Goal: Task Accomplishment & Management: Manage account settings

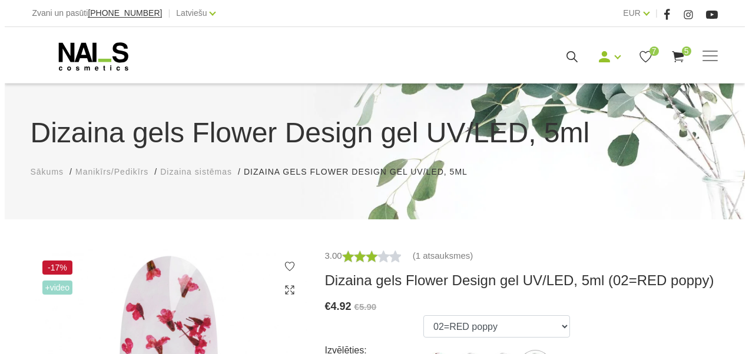
scroll to position [118, 0]
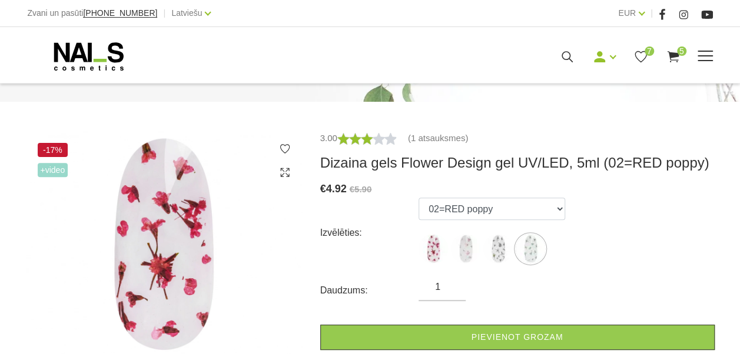
click at [678, 52] on span "5" at bounding box center [681, 51] width 9 height 9
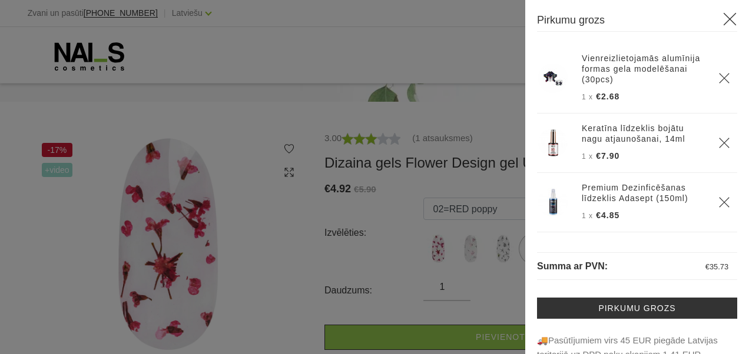
scroll to position [59, 0]
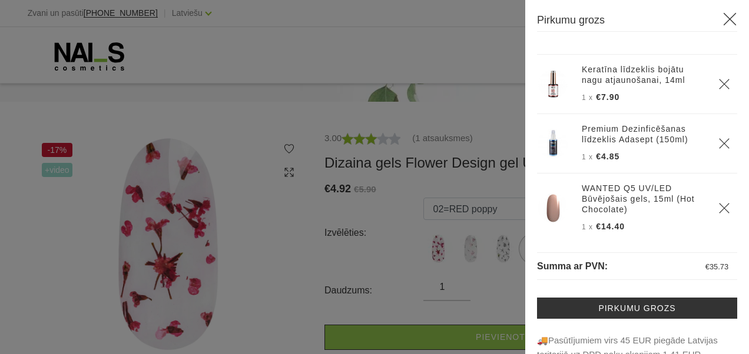
click at [719, 81] on use "Delete" at bounding box center [724, 84] width 10 height 10
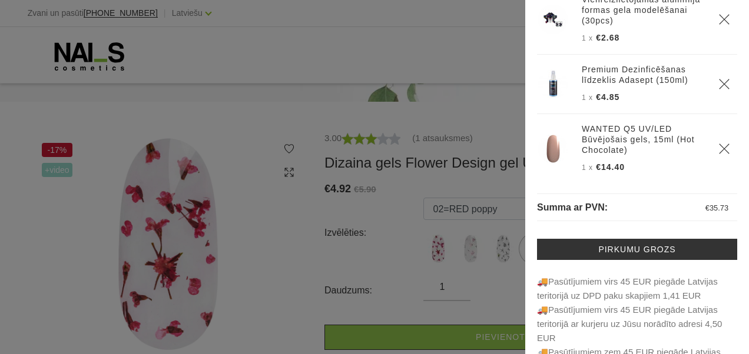
scroll to position [0, 0]
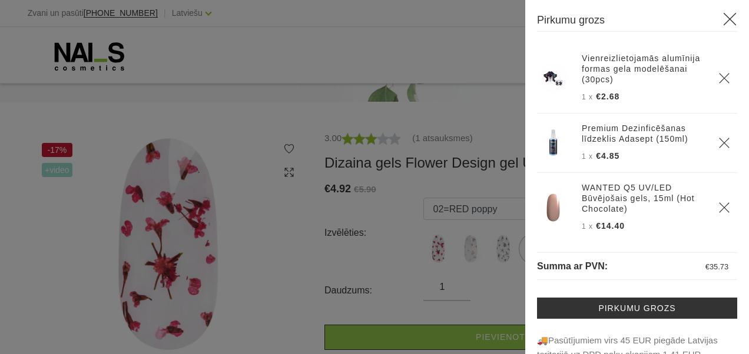
click at [725, 18] on icon at bounding box center [729, 19] width 15 height 15
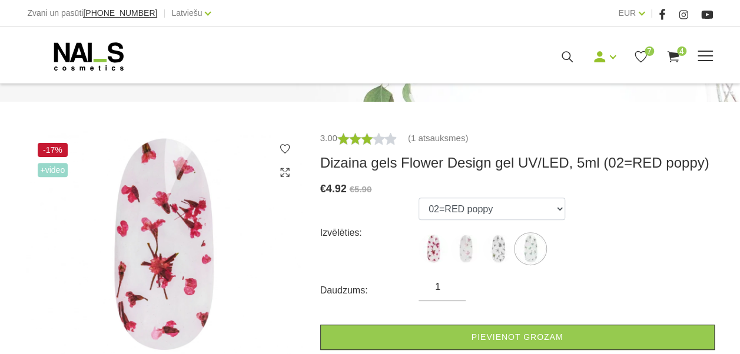
click at [645, 48] on span "7" at bounding box center [649, 51] width 9 height 9
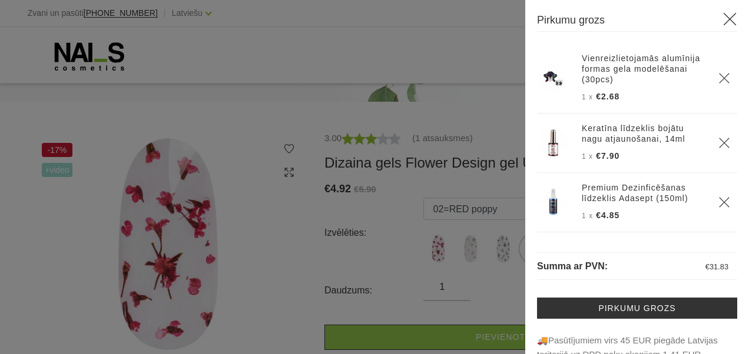
click at [723, 11] on div "Pirkumu grozs Vienreizlietojamās alumīnija formas gela modelēšanai (30pcs) 1 x …" at bounding box center [637, 177] width 224 height 354
click at [723, 15] on icon at bounding box center [729, 19] width 15 height 15
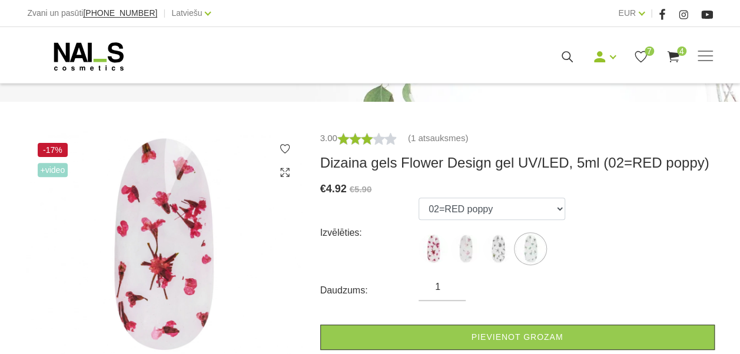
click at [634, 52] on icon at bounding box center [640, 56] width 15 height 15
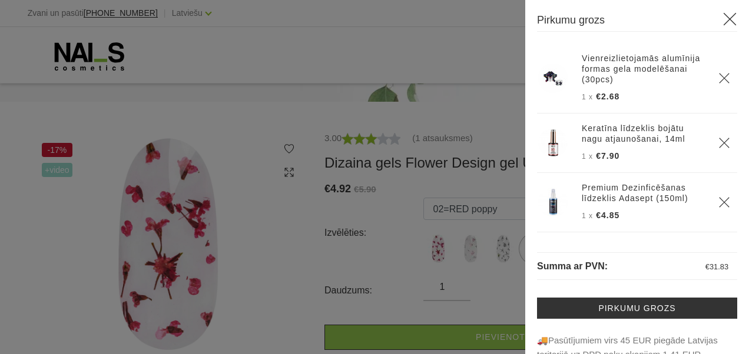
click at [636, 53] on div "Pirkumu grozs Vienreizlietojamās alumīnija formas gela modelēšanai (30pcs) 1 x …" at bounding box center [374, 177] width 749 height 354
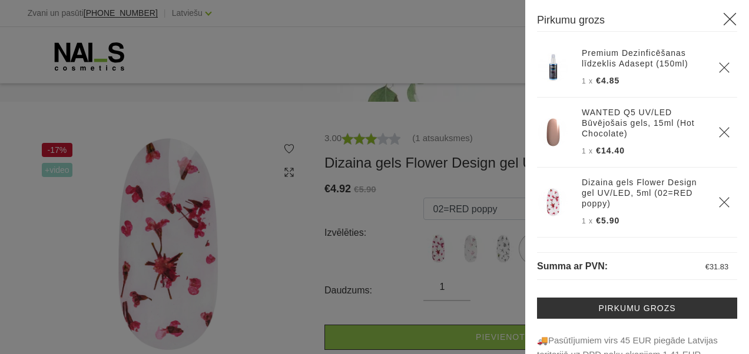
click at [470, 19] on div at bounding box center [374, 177] width 749 height 354
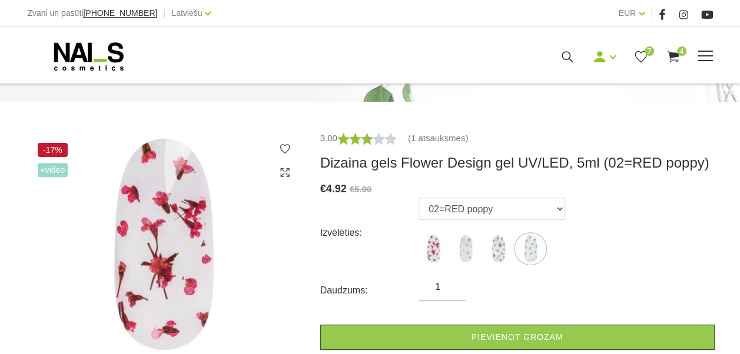
click at [646, 51] on span "7" at bounding box center [649, 51] width 9 height 9
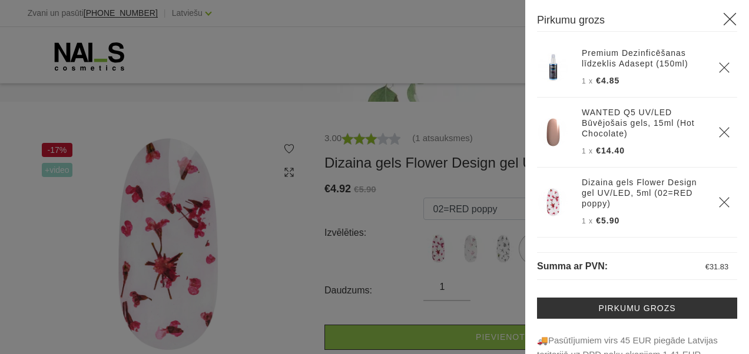
click at [450, 90] on div at bounding box center [374, 177] width 749 height 354
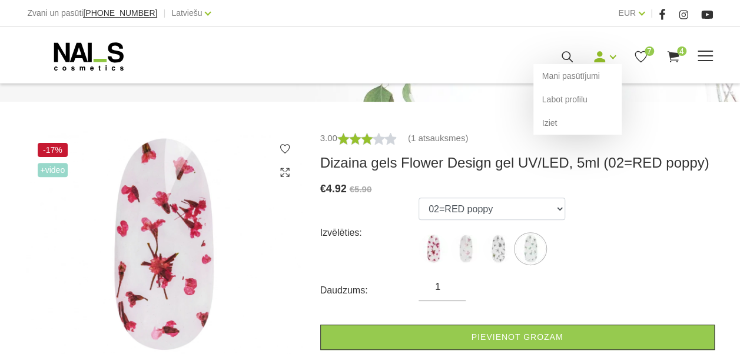
click at [603, 61] on use at bounding box center [599, 56] width 11 height 11
click at [584, 72] on link "Mani pasūtījumi" at bounding box center [577, 76] width 88 height 24
